Goal: Task Accomplishment & Management: Manage account settings

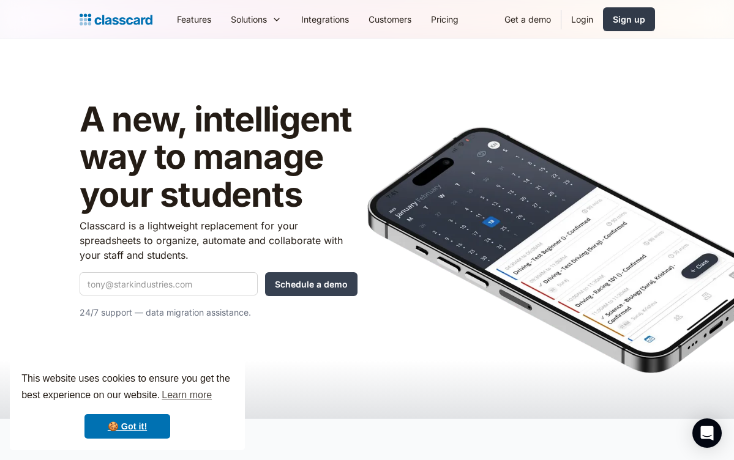
click at [617, 15] on div "Sign up" at bounding box center [629, 19] width 32 height 13
click at [581, 25] on link "Login" at bounding box center [582, 20] width 42 height 28
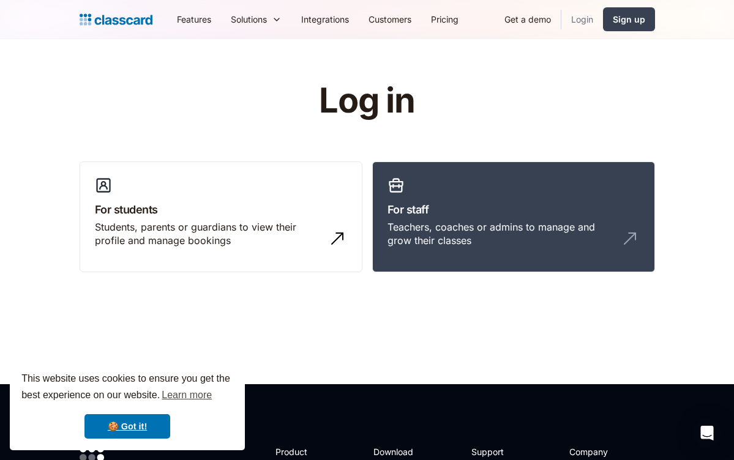
click at [581, 24] on link "Login" at bounding box center [582, 20] width 42 height 28
click at [125, 28] on img at bounding box center [116, 19] width 73 height 17
click at [490, 186] on link "For staff Teachers, coaches or admins to manage and grow their classes" at bounding box center [513, 217] width 283 height 111
